Goal: Information Seeking & Learning: Learn about a topic

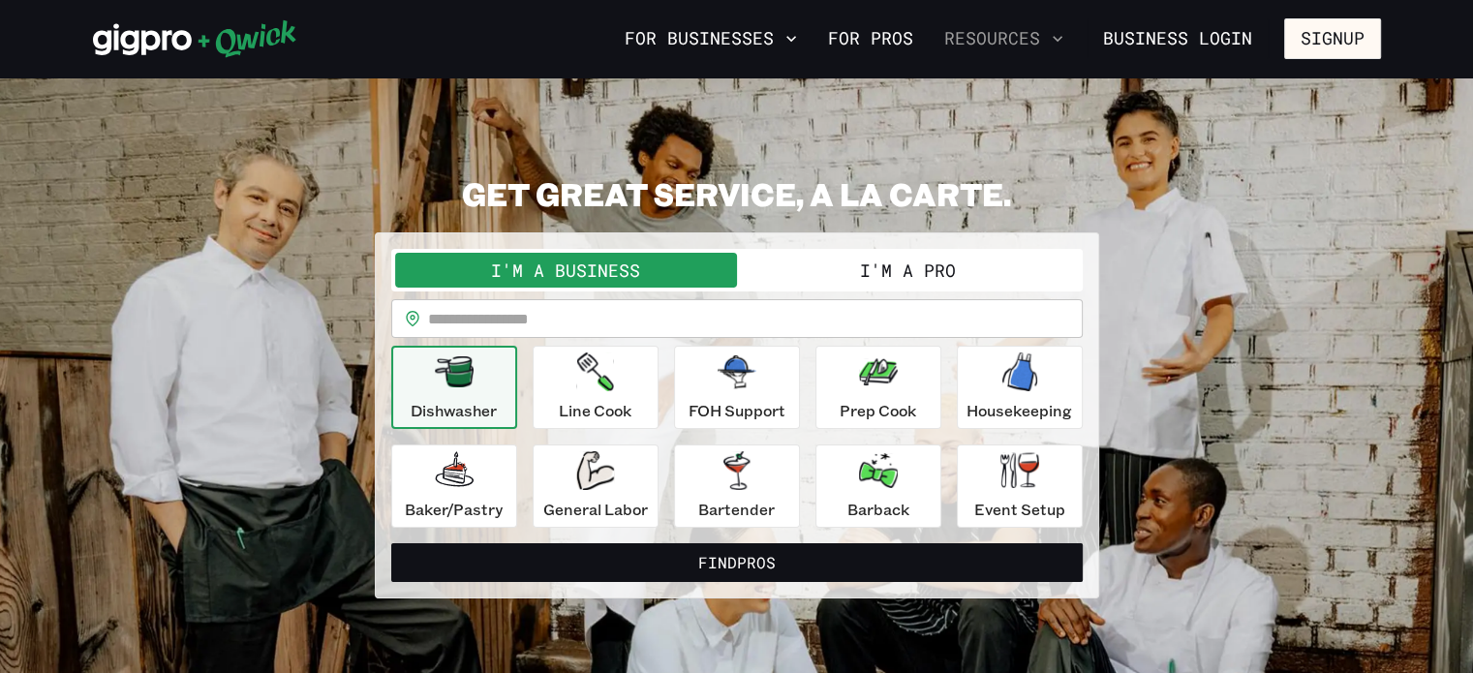
click at [1054, 38] on icon "button" at bounding box center [1057, 38] width 19 height 19
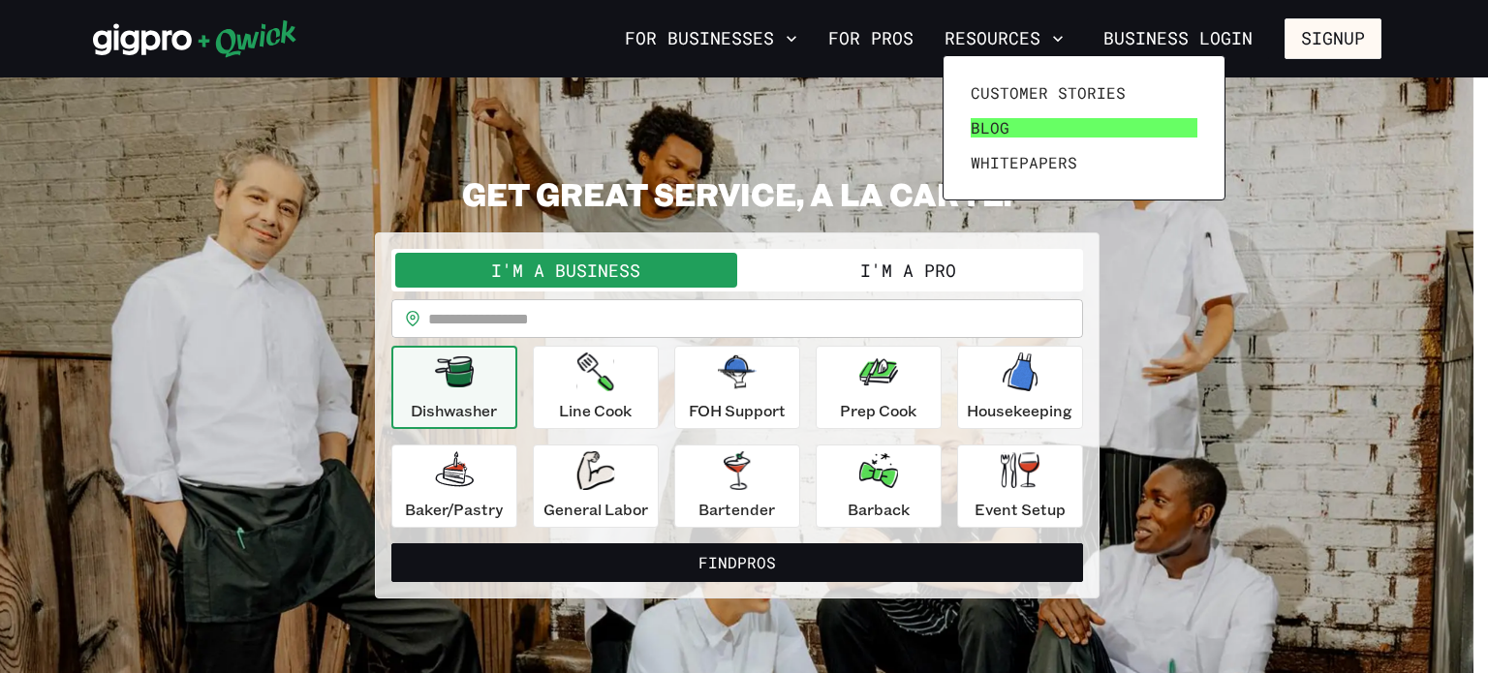
click at [993, 121] on span "Blog" at bounding box center [989, 127] width 39 height 19
click at [999, 129] on span "Blog" at bounding box center [989, 127] width 39 height 19
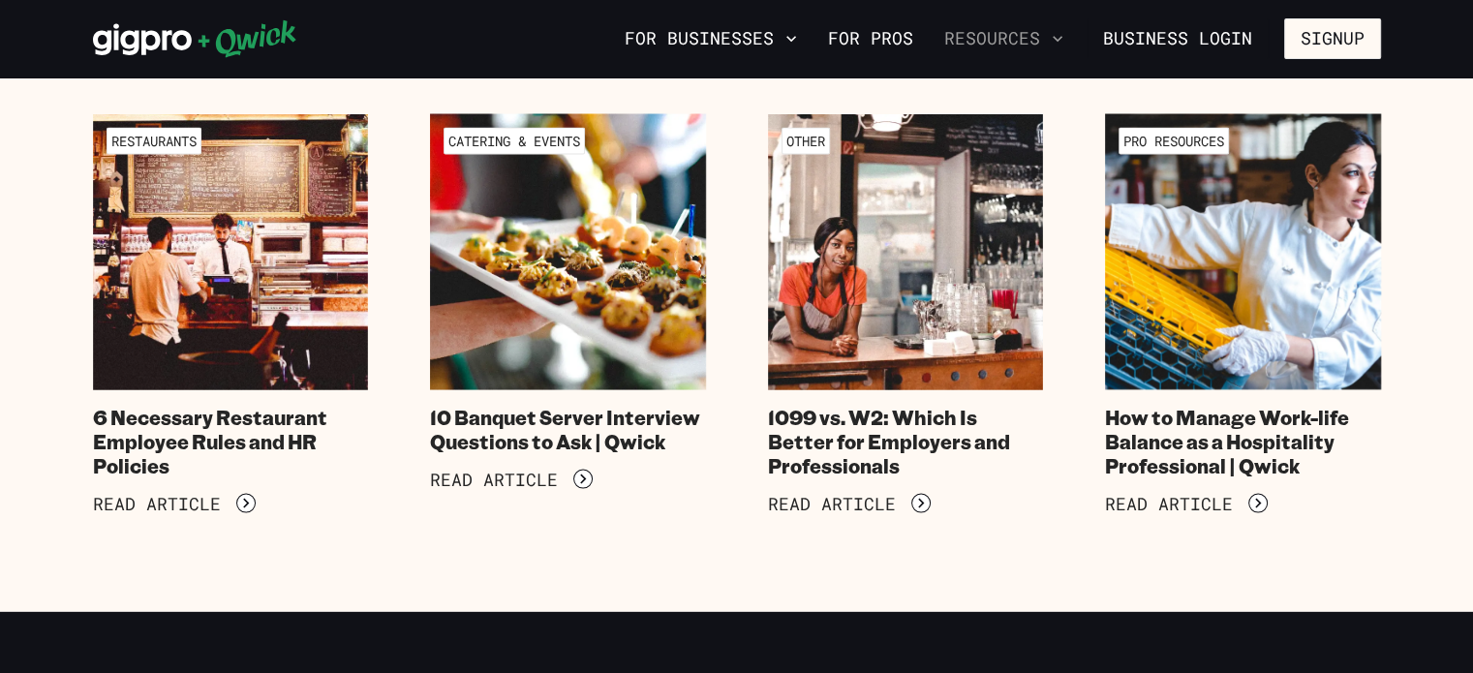
scroll to position [11008, 0]
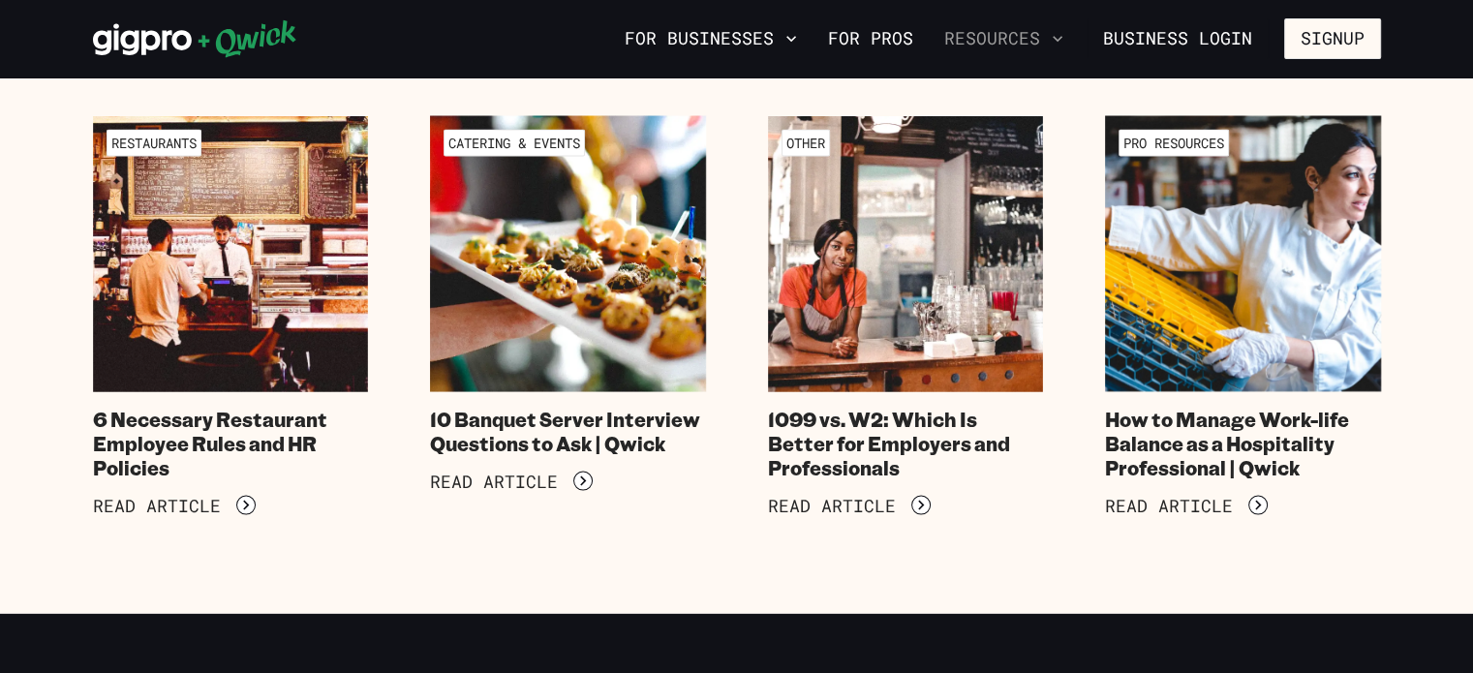
click at [1056, 35] on icon "button" at bounding box center [1057, 38] width 19 height 19
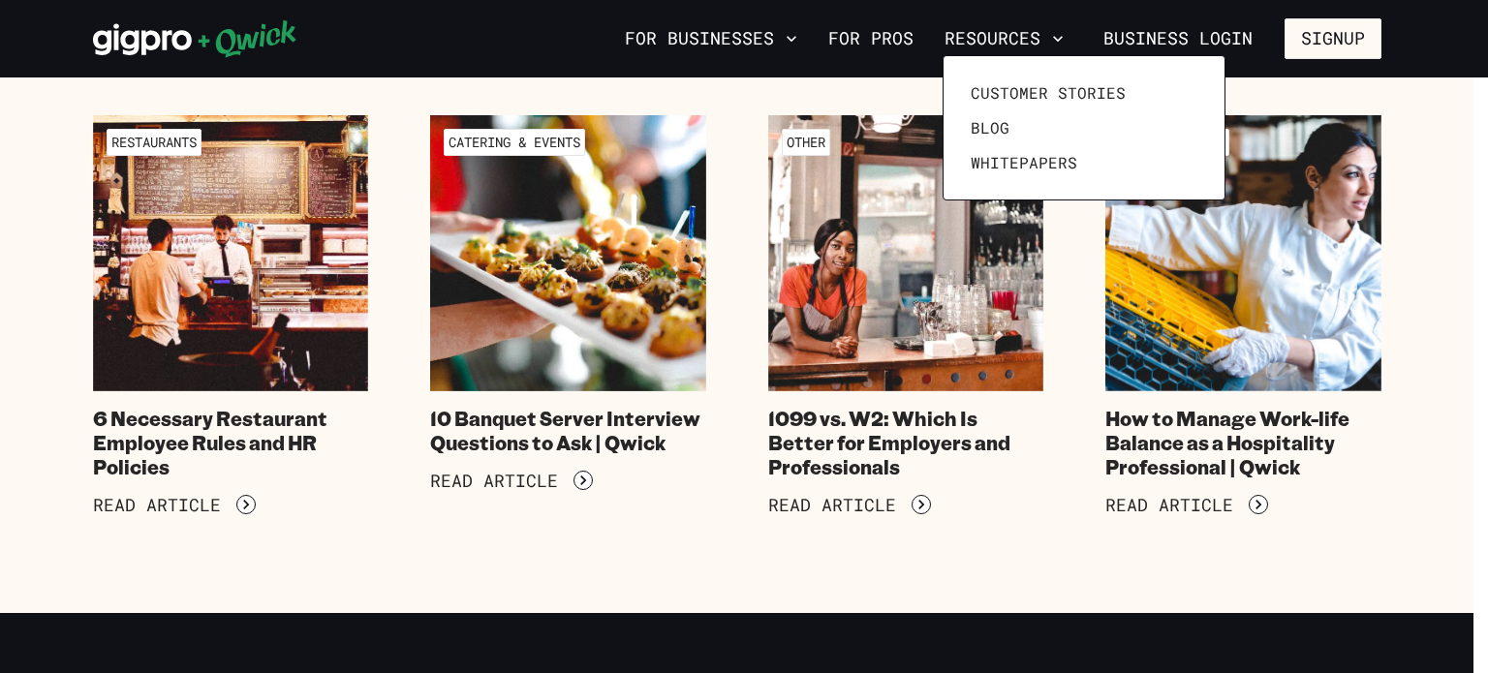
click at [850, 34] on div at bounding box center [744, 336] width 1488 height 673
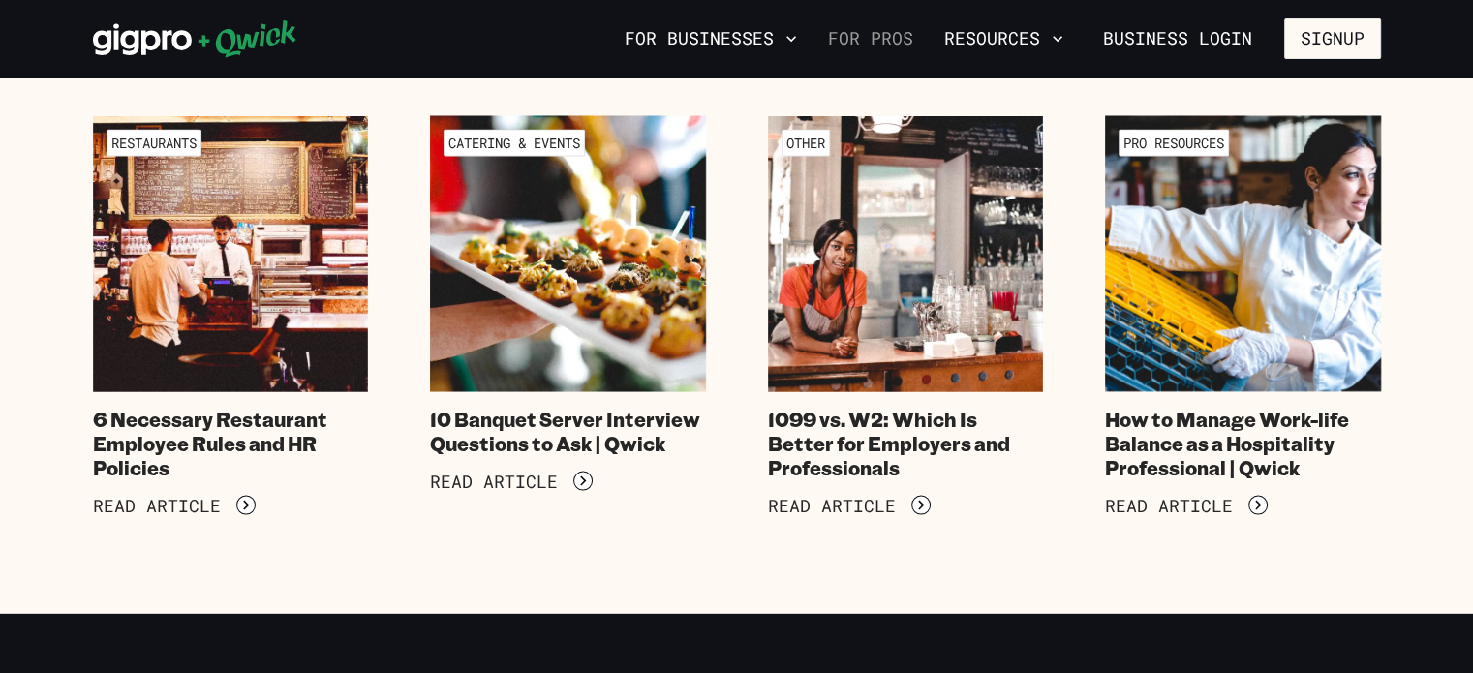
click at [882, 39] on link "For Pros" at bounding box center [870, 38] width 101 height 33
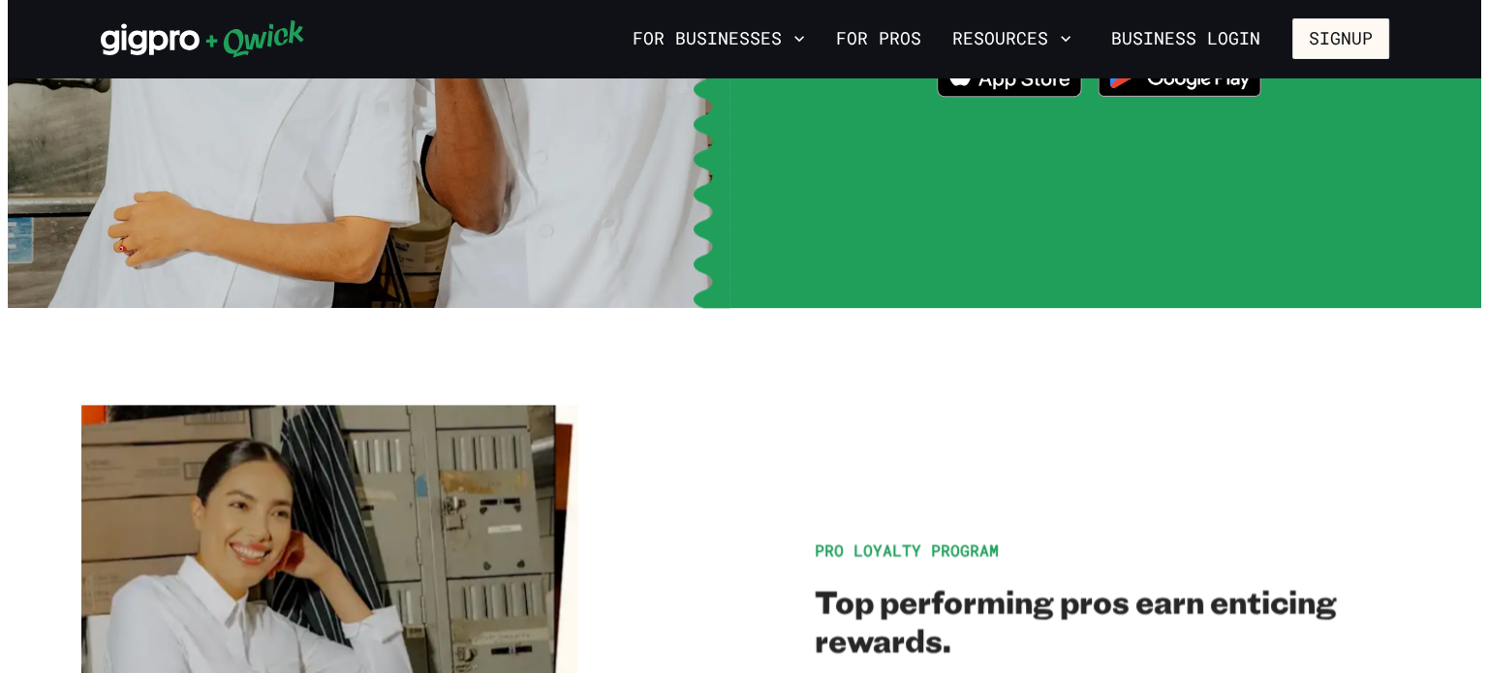
scroll to position [3196, 0]
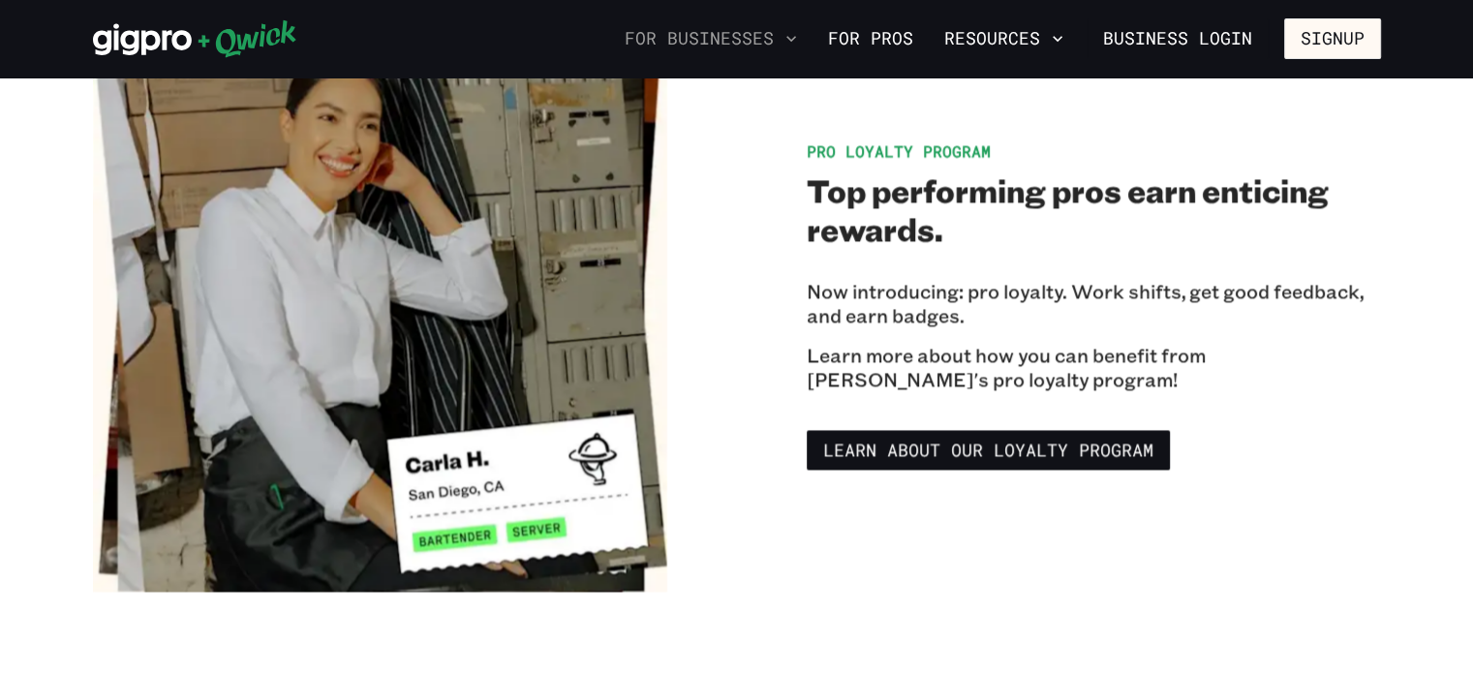
click at [793, 36] on icon "button" at bounding box center [791, 38] width 19 height 19
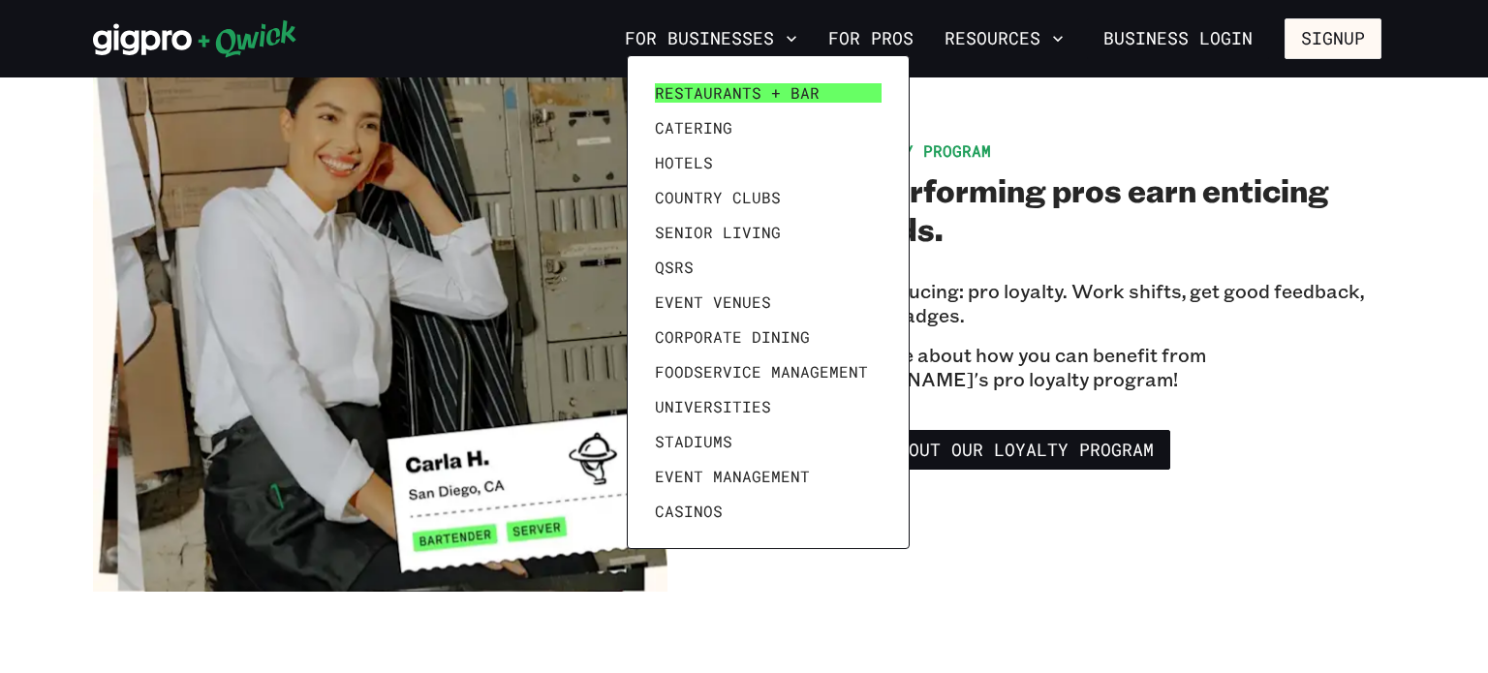
click at [780, 86] on span "Restaurants + Bar" at bounding box center [737, 92] width 165 height 19
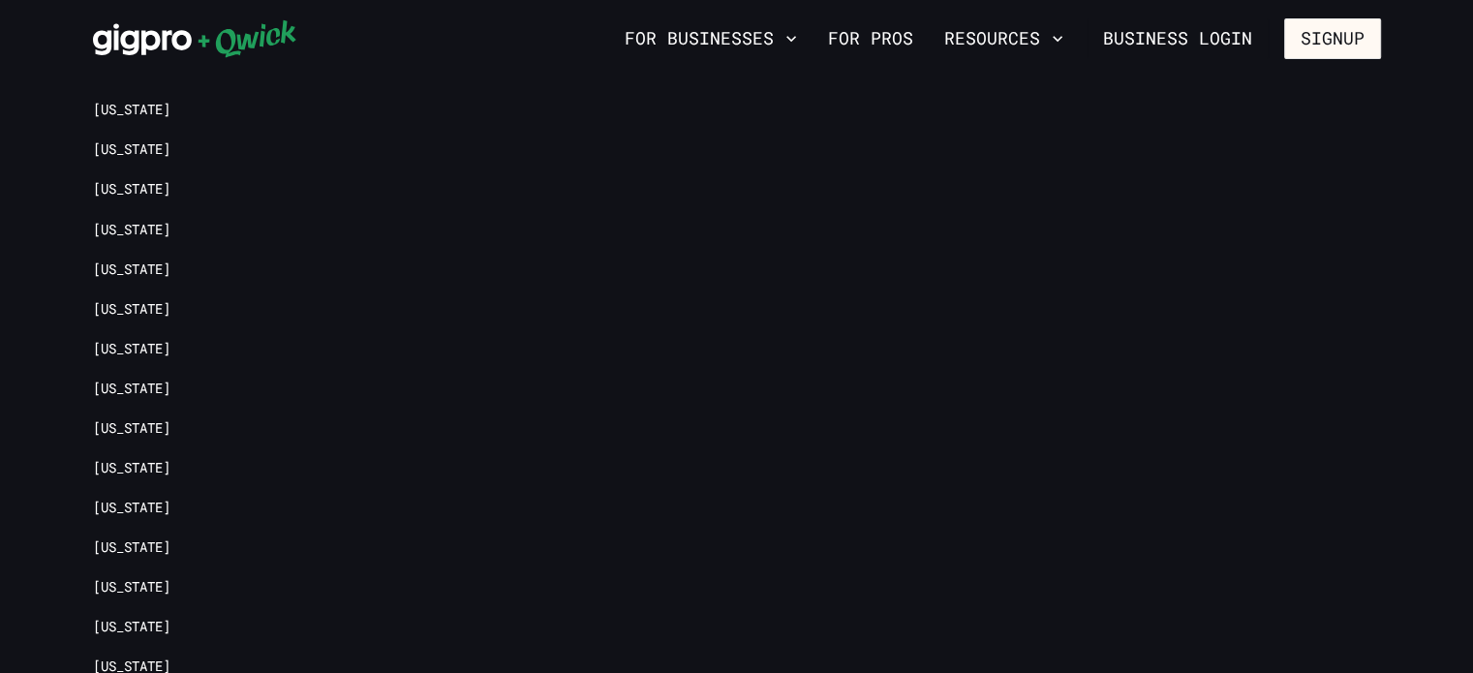
scroll to position [7768, 0]
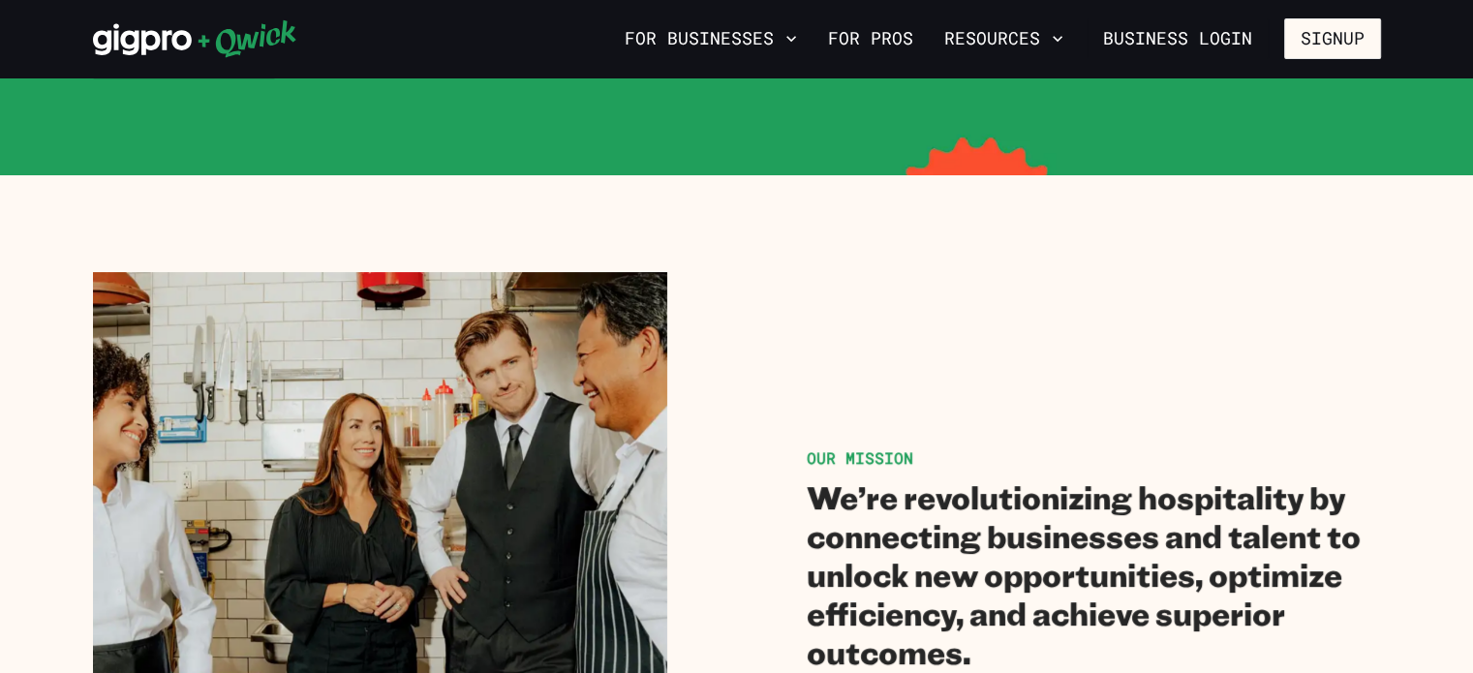
scroll to position [97, 0]
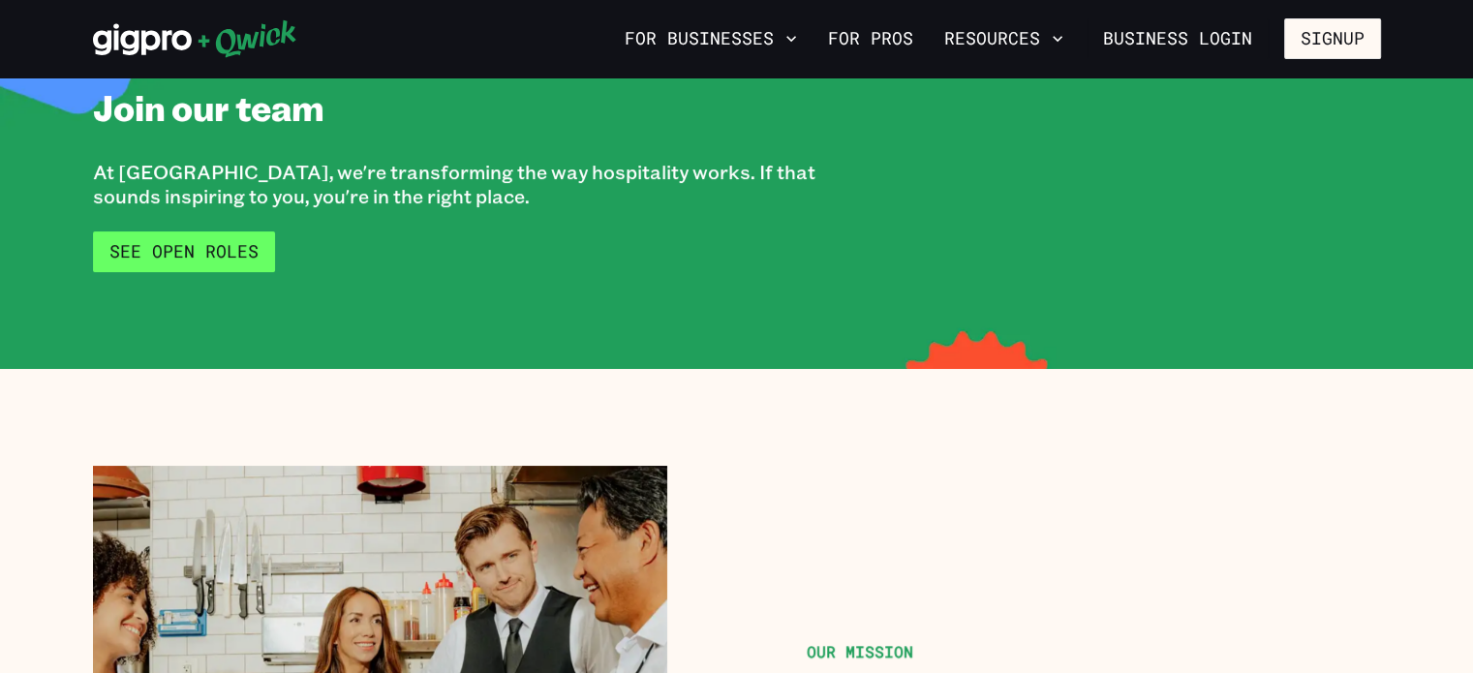
click at [202, 255] on link "See Open Roles" at bounding box center [184, 251] width 182 height 41
